Goal: Check status: Check status

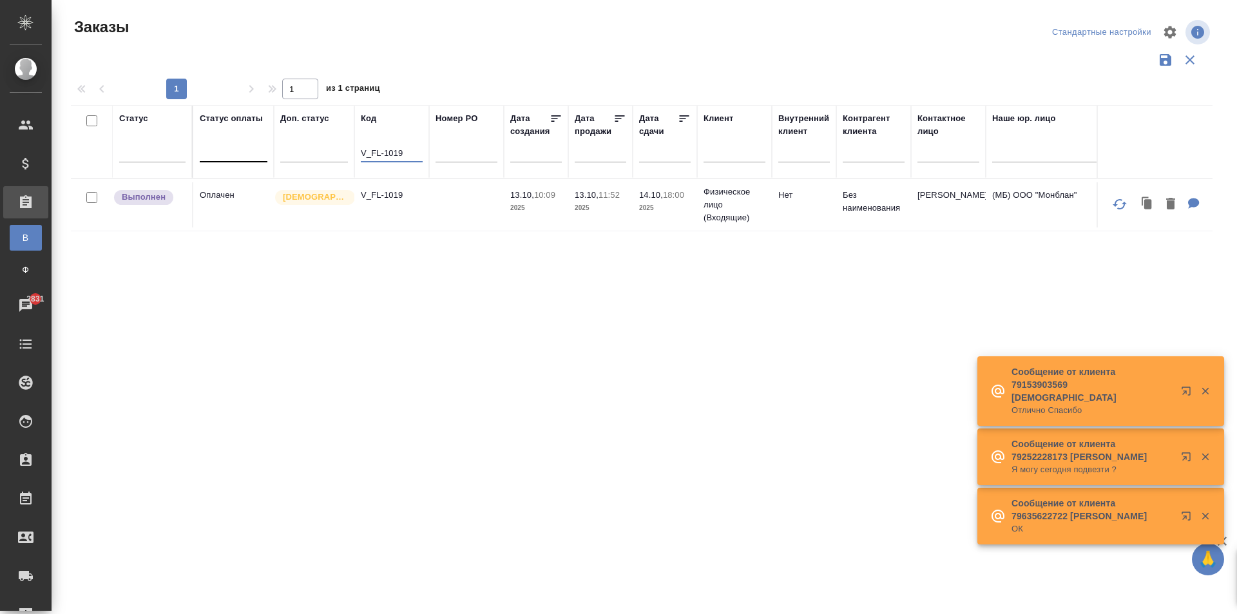
click at [227, 151] on tr "Статус Статус оплаты Доп. статус Код V_FL-1019 Номер PO Дата создания Дата прод…" at bounding box center [1150, 141] width 2158 height 73
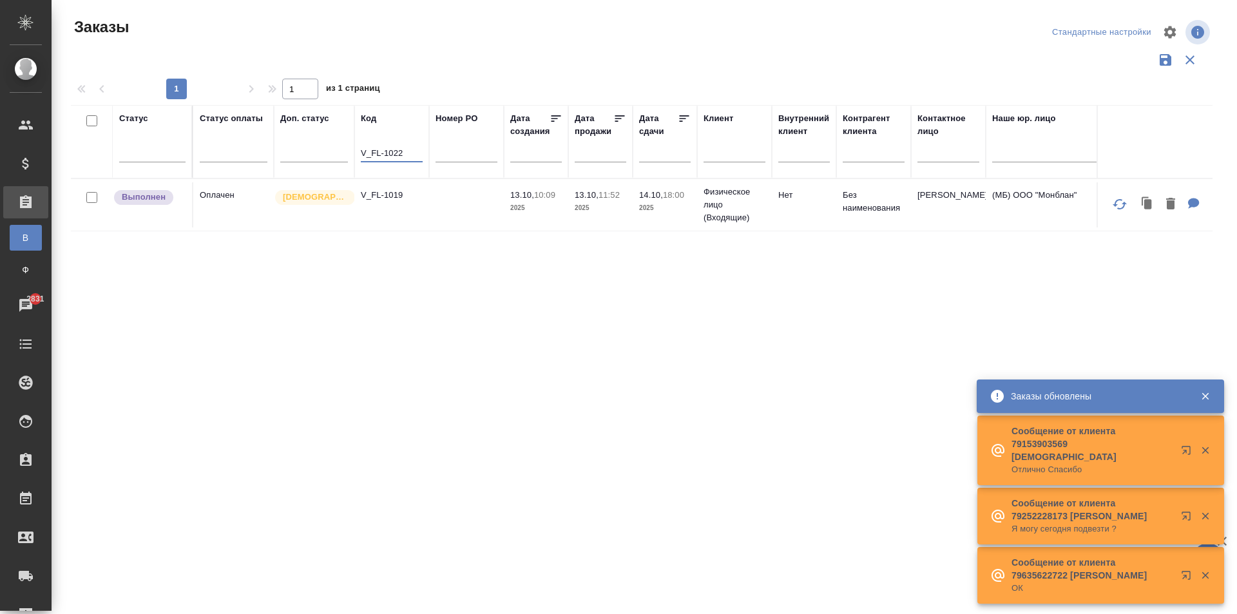
type input "V_FL-1022"
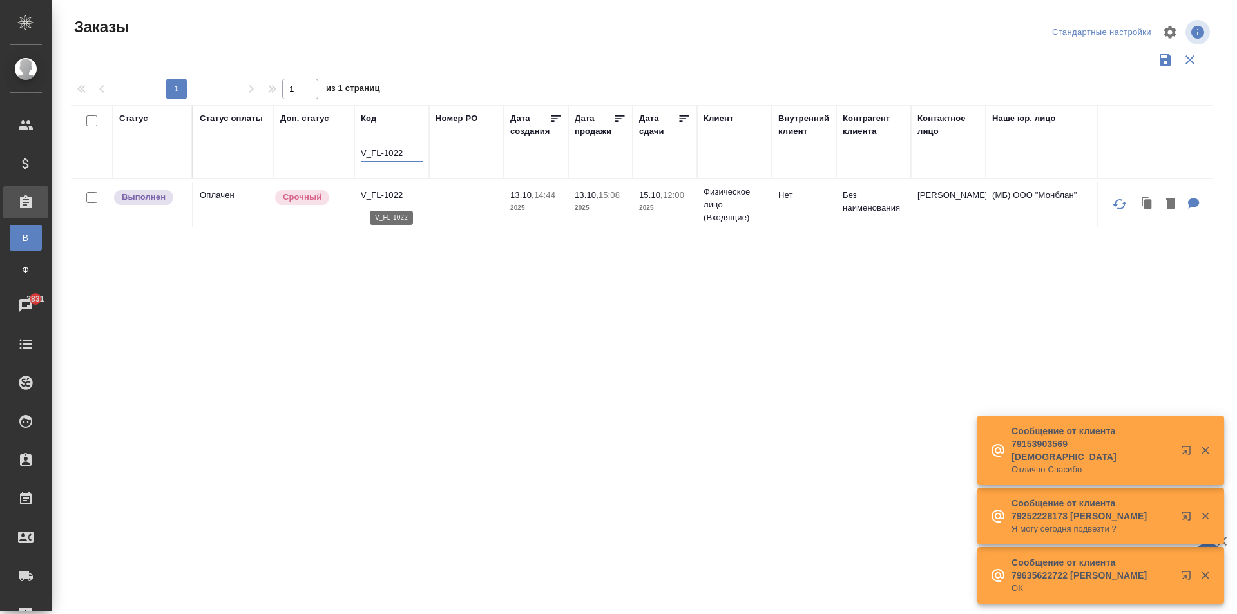
click at [409, 200] on p "V_FL-1022" at bounding box center [392, 195] width 62 height 13
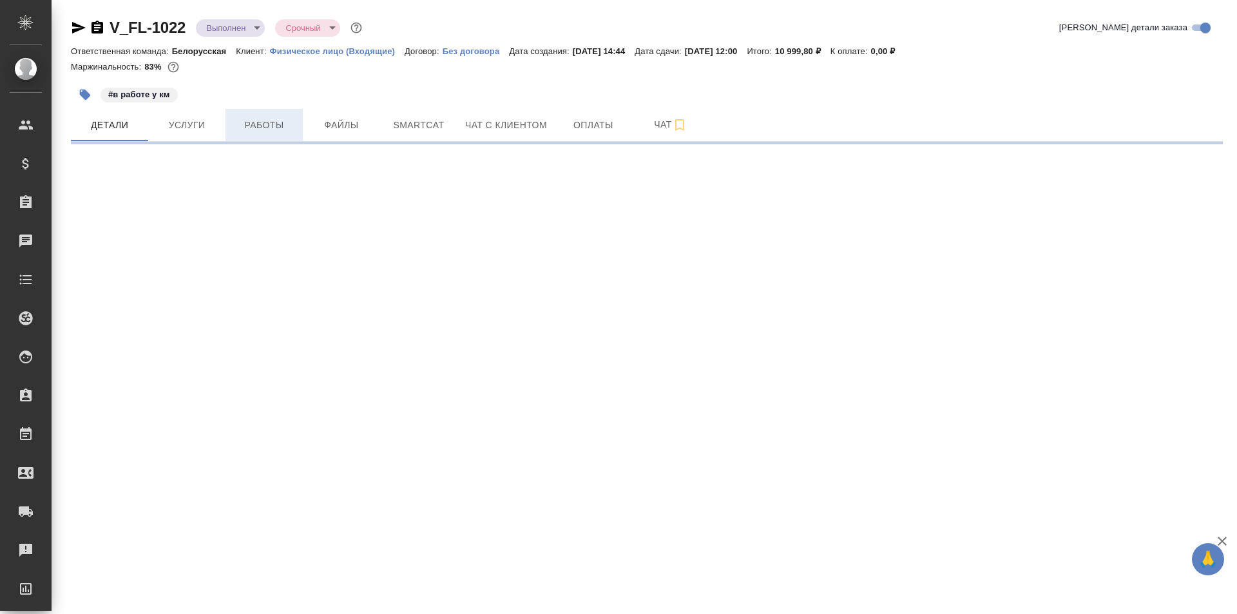
select select "RU"
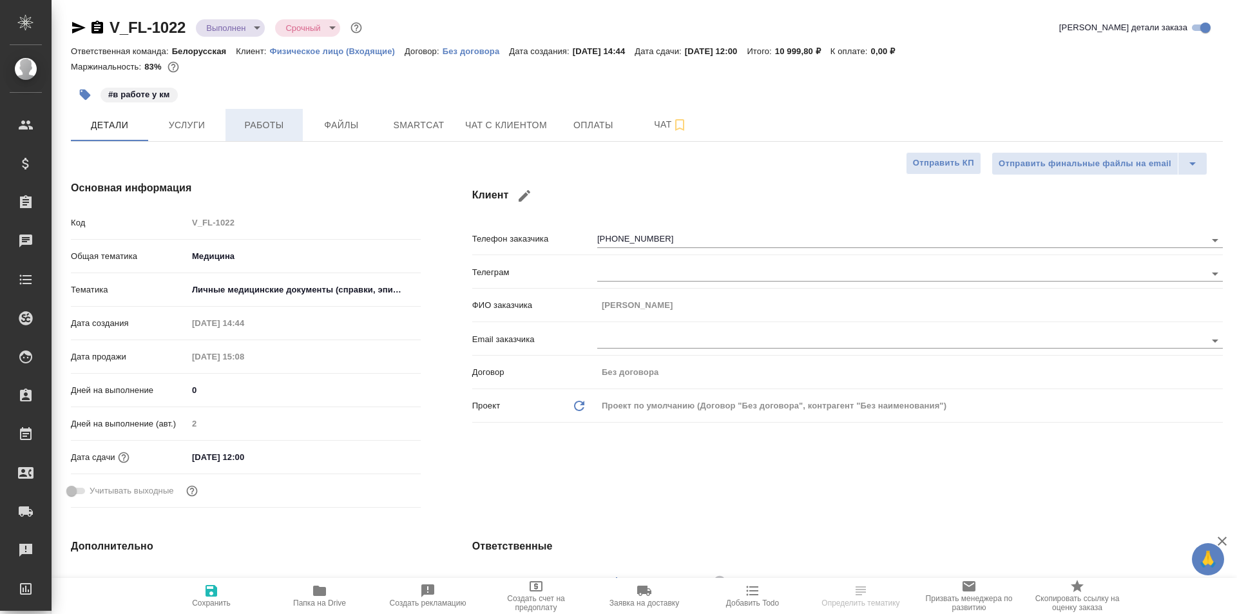
type textarea "x"
click at [259, 130] on span "Работы" at bounding box center [264, 125] width 62 height 16
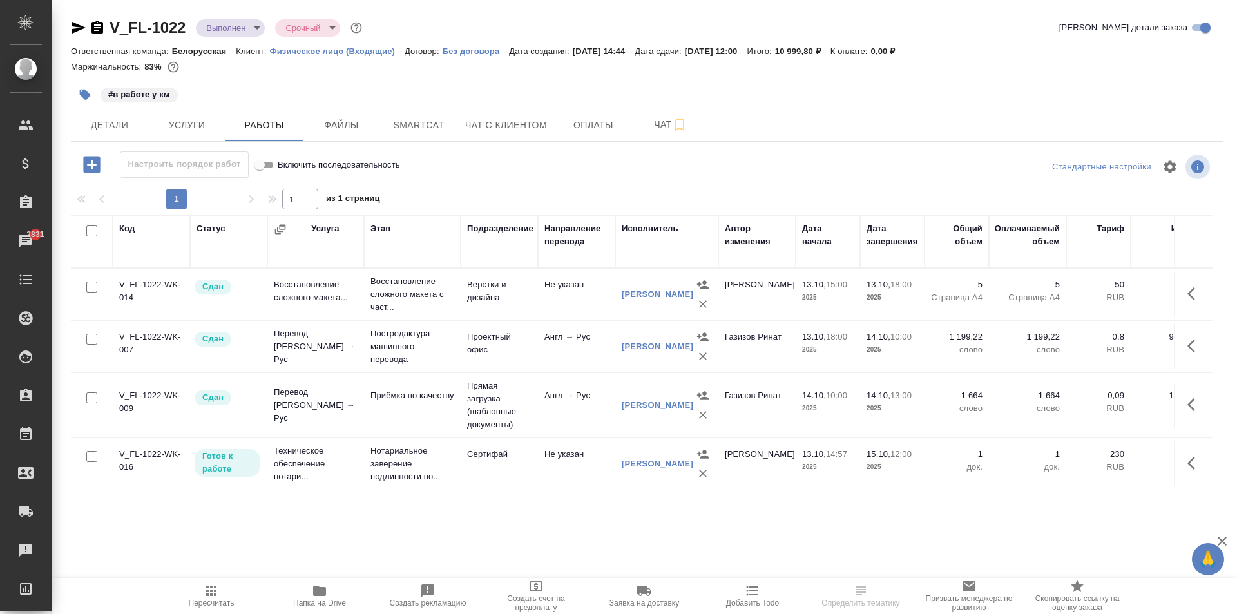
scroll to position [8, 0]
click at [1188, 466] on icon "button" at bounding box center [1195, 463] width 15 height 15
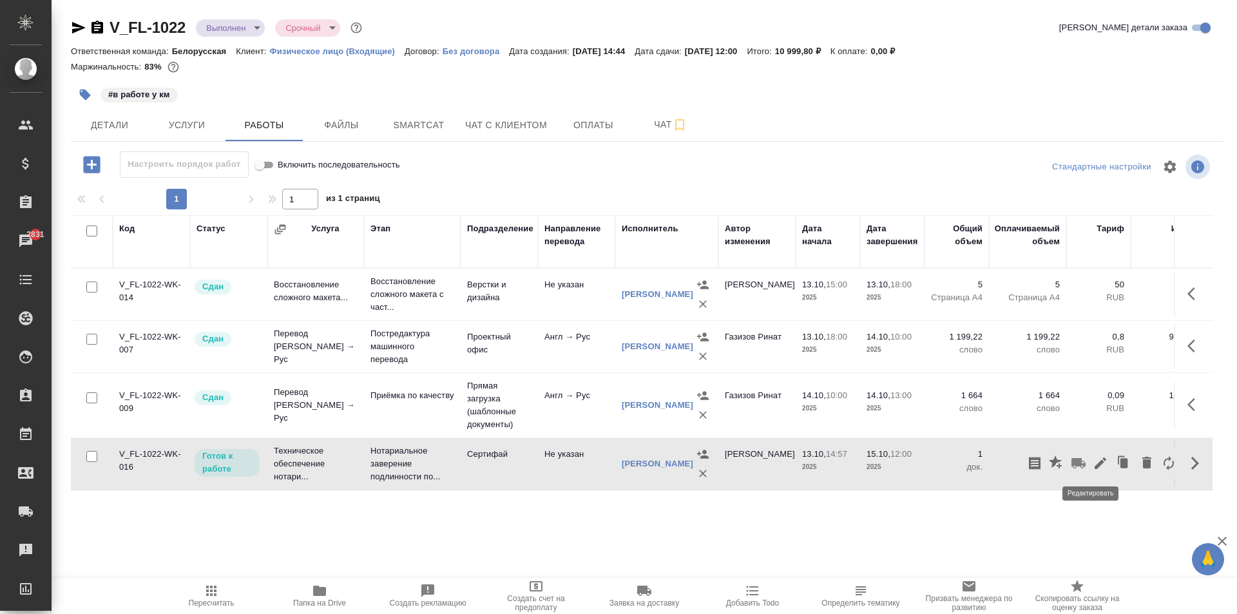
click at [1093, 469] on icon "button" at bounding box center [1100, 463] width 15 height 15
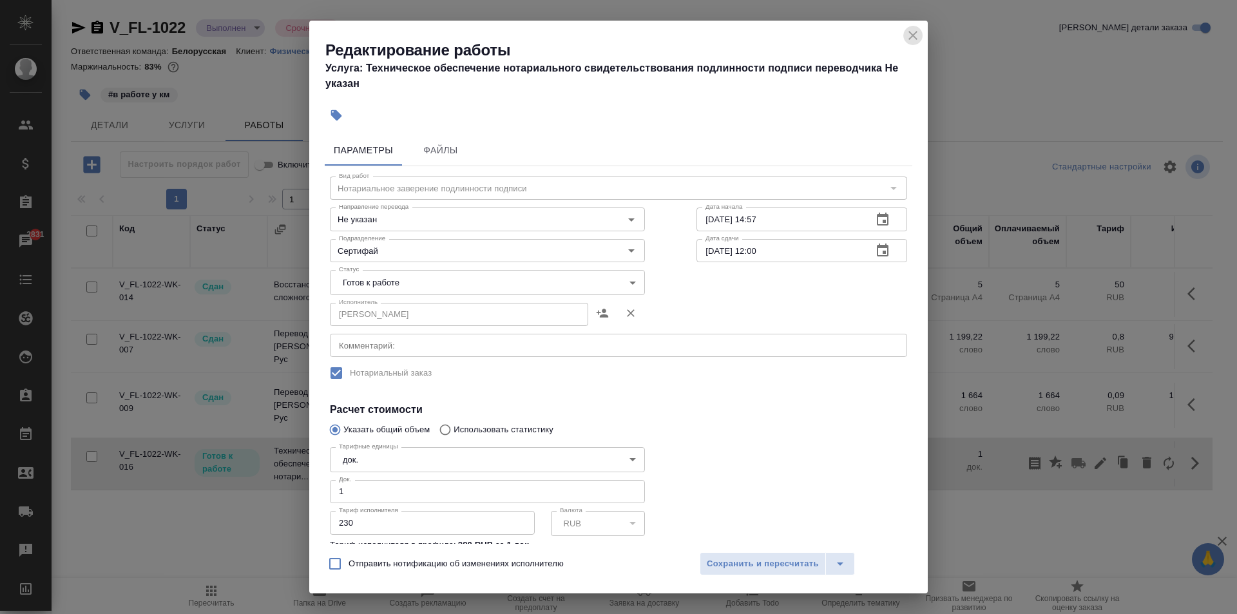
click at [911, 38] on icon "close" at bounding box center [913, 35] width 9 height 9
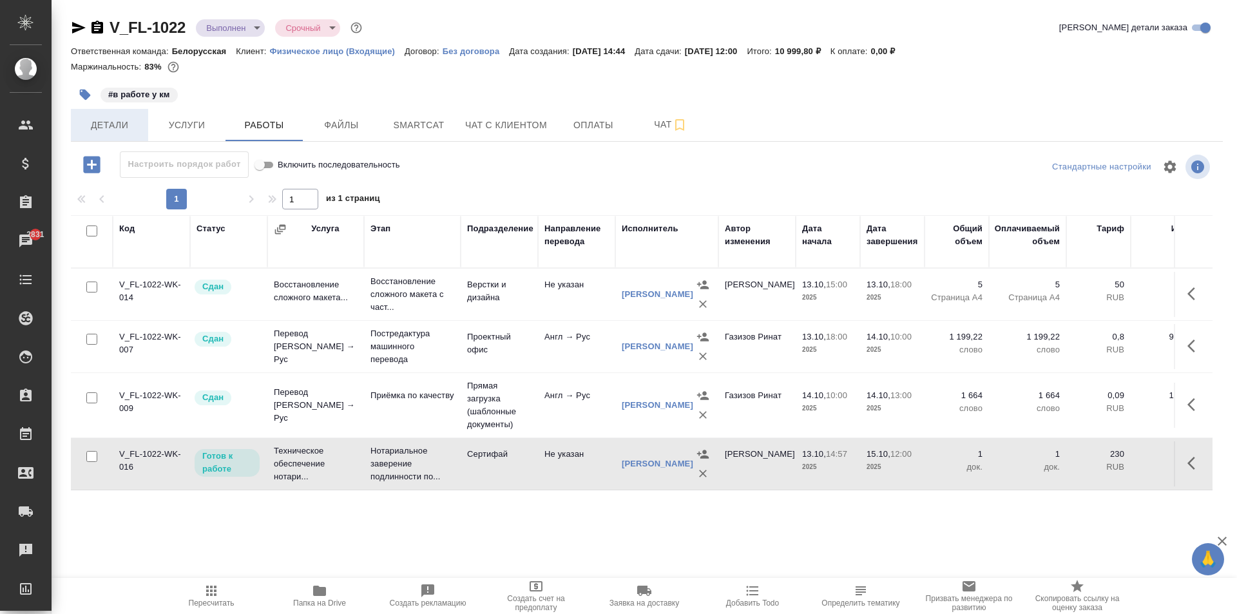
click at [103, 128] on span "Детали" at bounding box center [110, 125] width 62 height 16
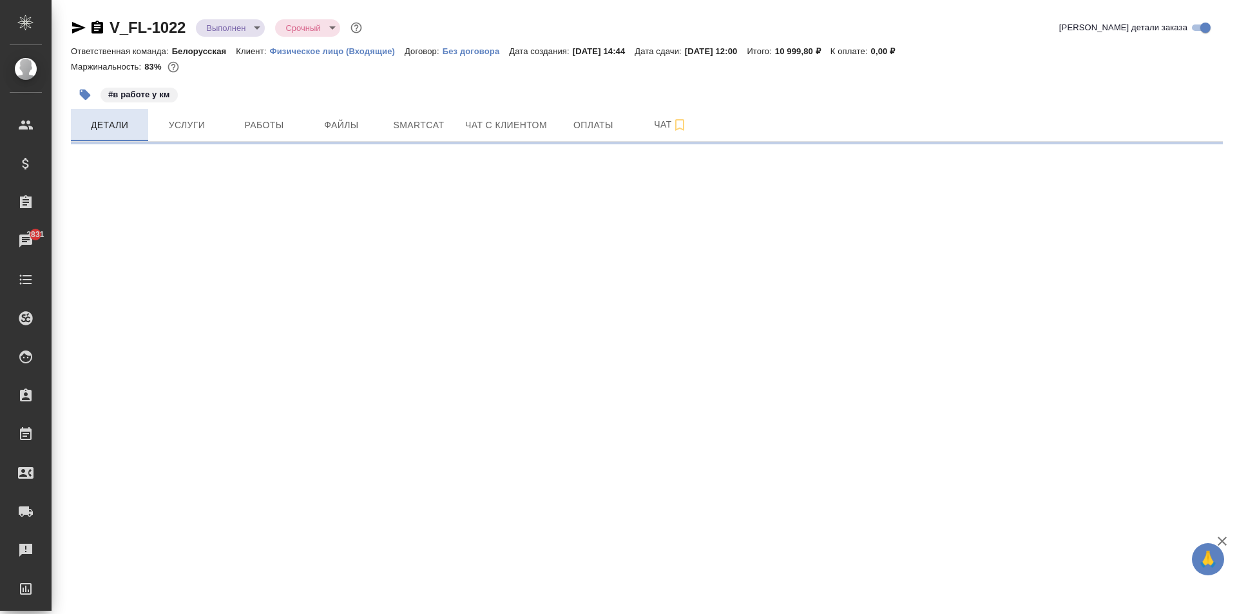
select select "RU"
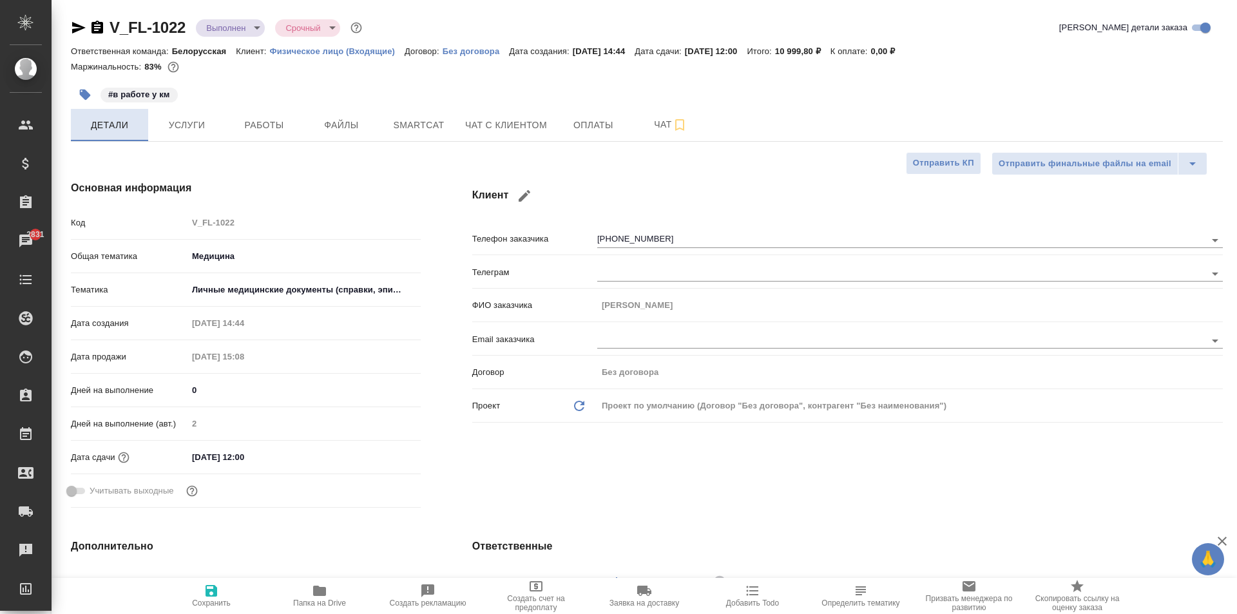
type textarea "x"
click at [188, 127] on span "Услуги" at bounding box center [187, 125] width 62 height 16
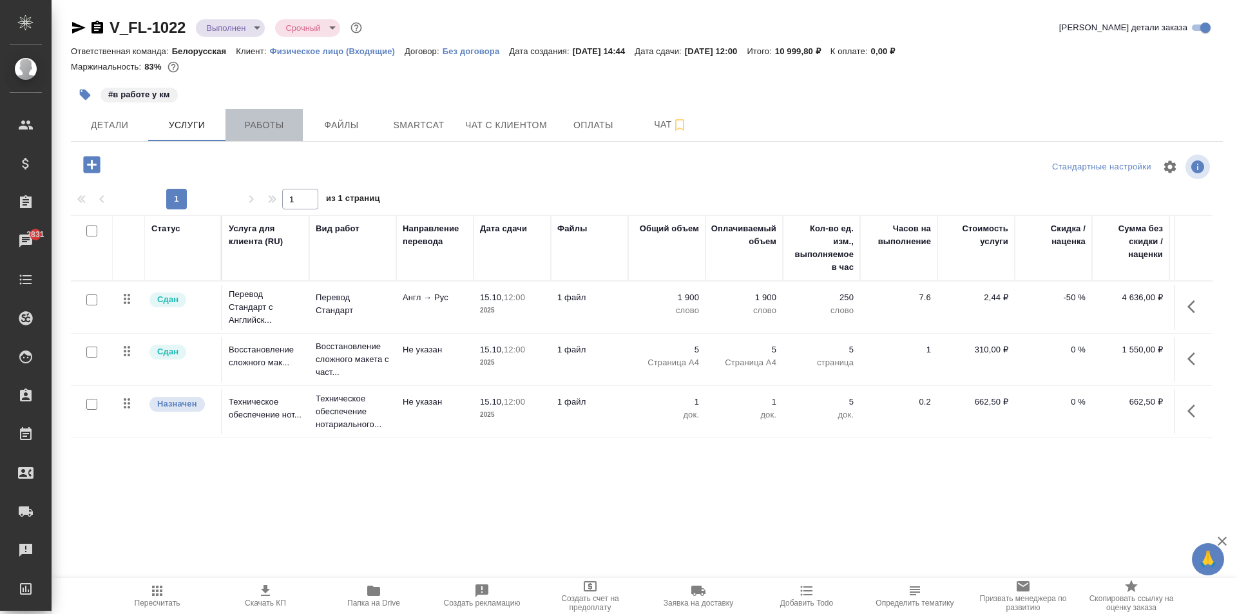
click at [284, 118] on span "Работы" at bounding box center [264, 125] width 62 height 16
